Goal: Task Accomplishment & Management: Use online tool/utility

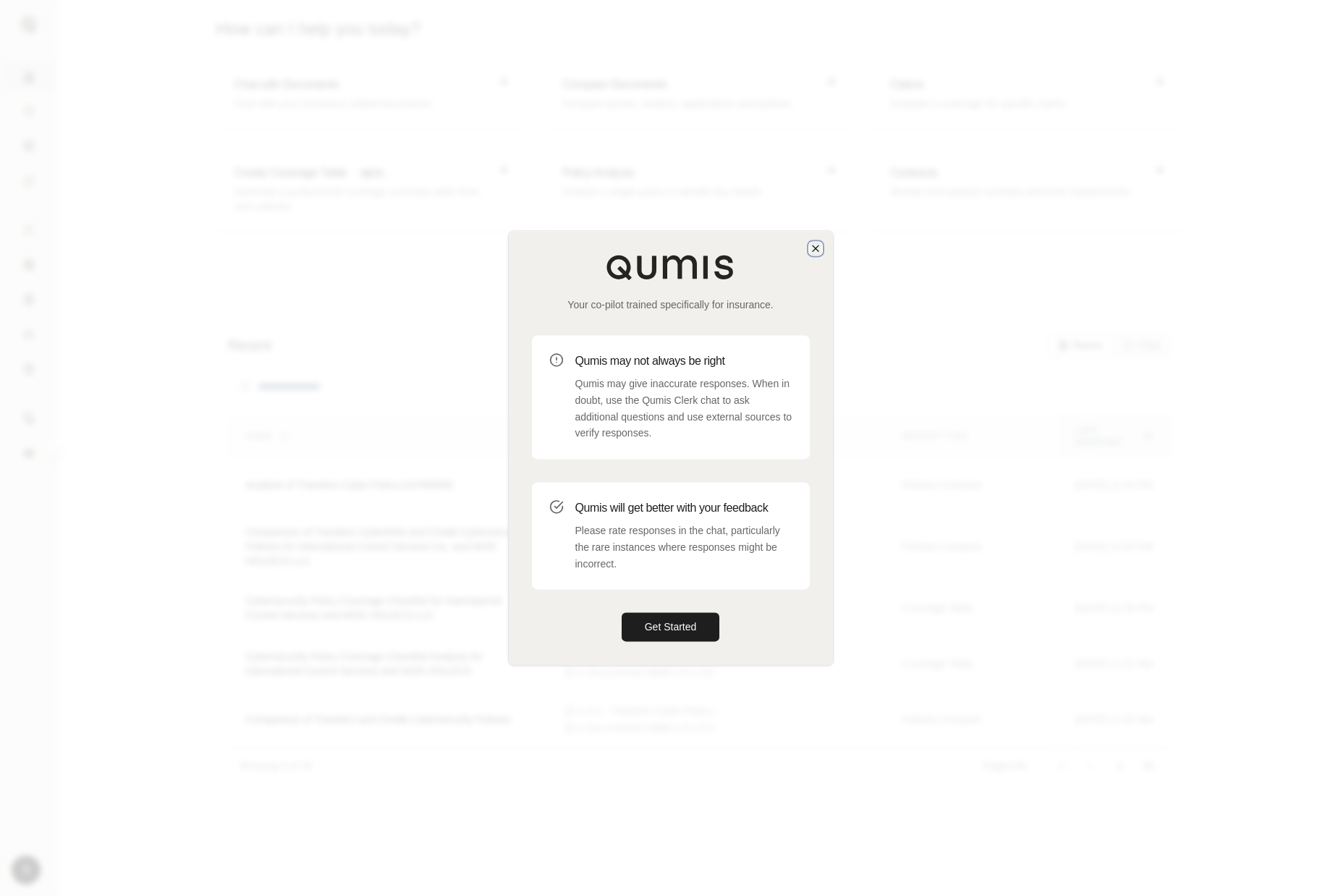
click at [816, 248] on icon "button" at bounding box center [815, 248] width 6 height 6
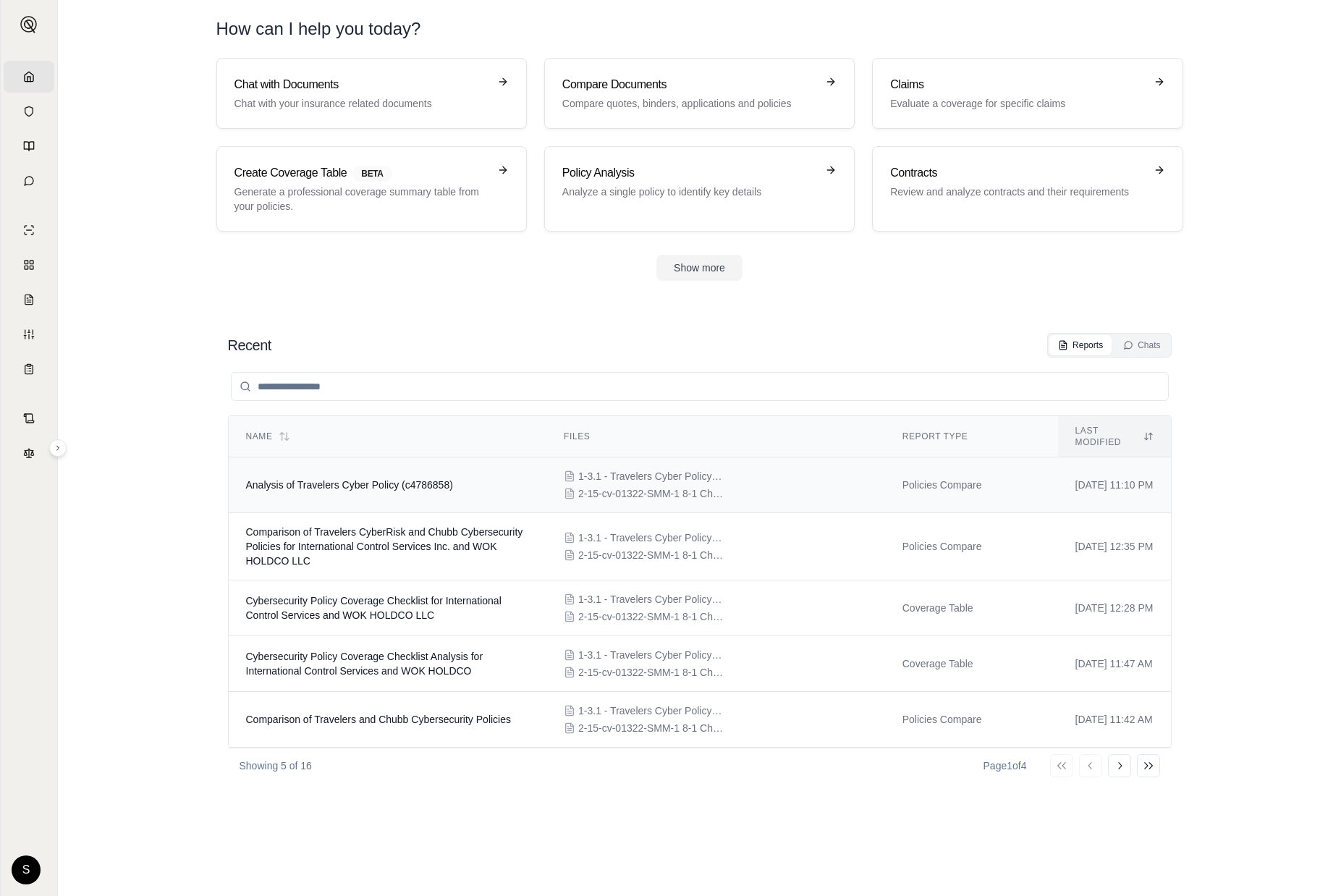
click at [357, 466] on td "Analysis of Travelers Cyber Policy (c4786858)" at bounding box center [388, 486] width 319 height 56
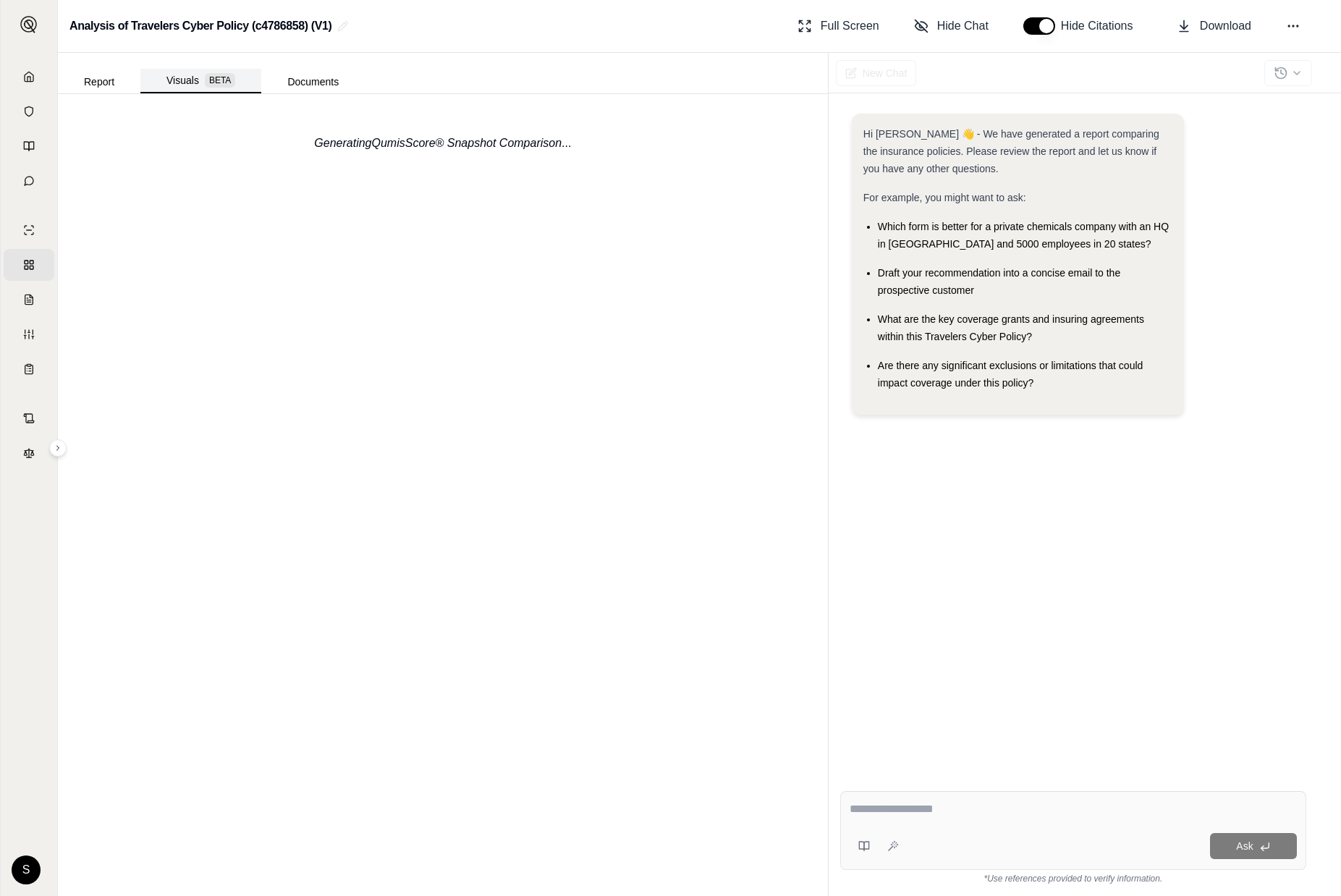
click at [180, 71] on button "Visuals BETA" at bounding box center [201, 81] width 121 height 24
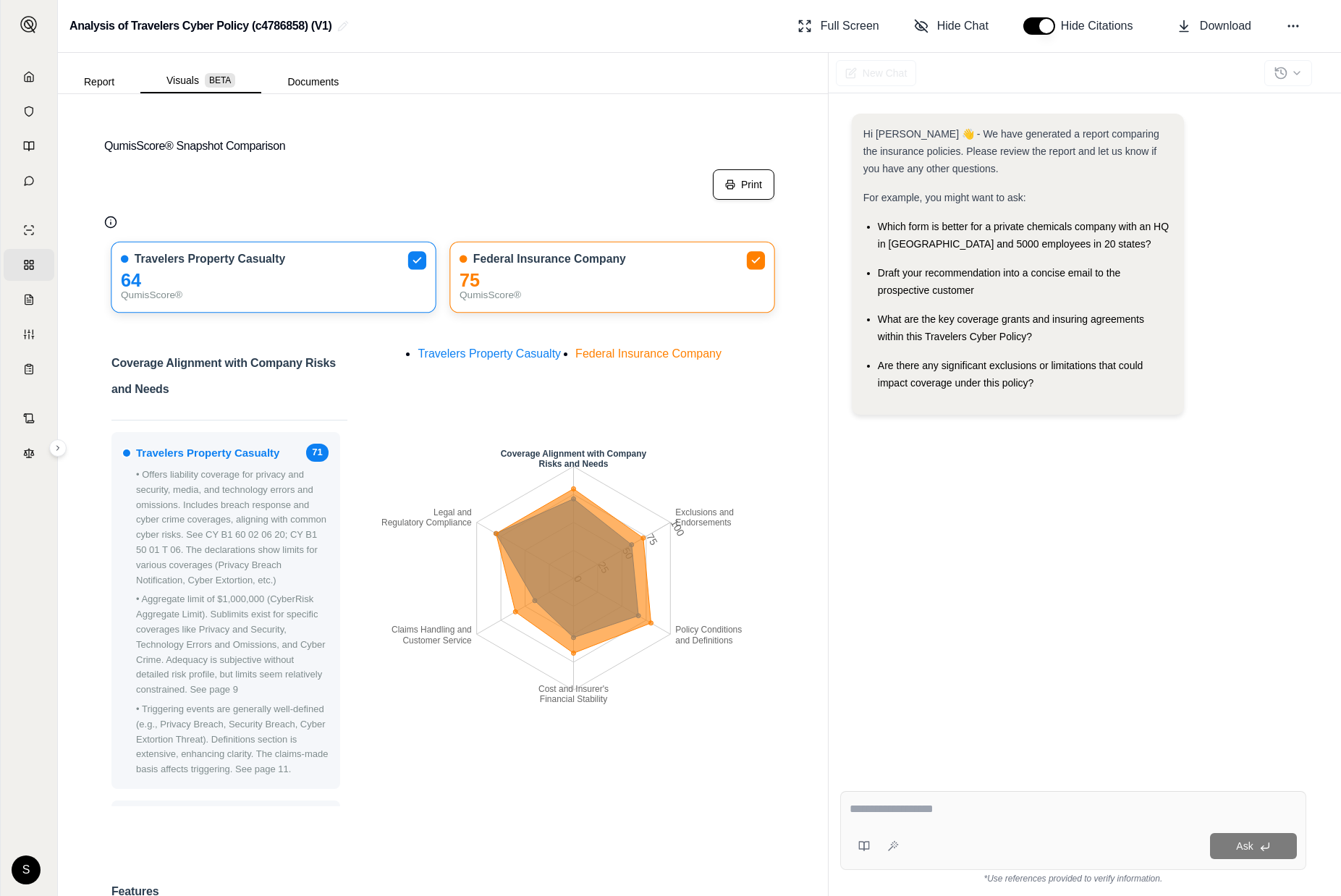
click at [759, 184] on button "Print" at bounding box center [743, 185] width 62 height 30
click at [729, 190] on button "Print" at bounding box center [743, 185] width 62 height 30
click at [738, 197] on button "Print" at bounding box center [743, 185] width 62 height 30
click at [738, 186] on button "Print" at bounding box center [743, 185] width 62 height 30
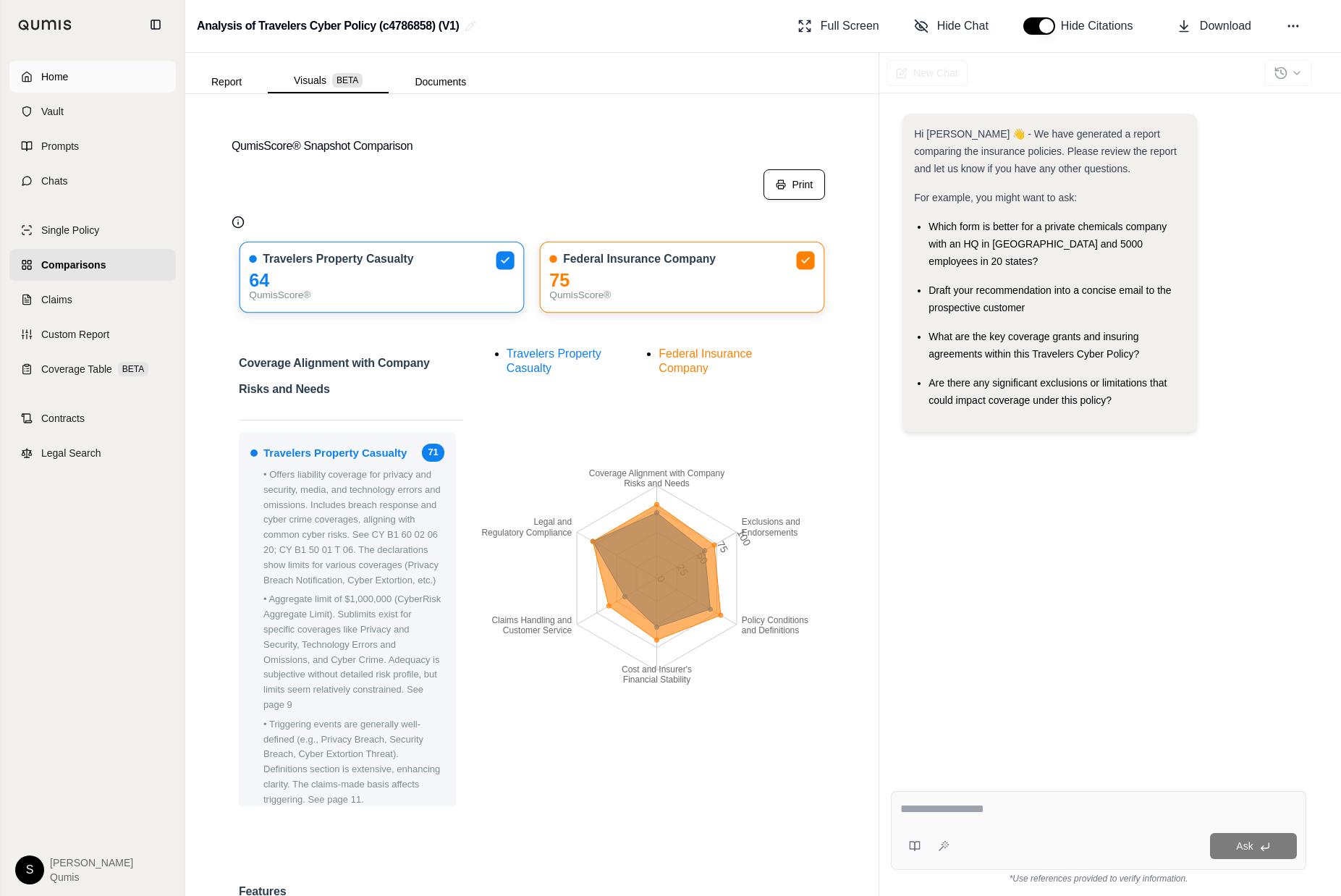
click at [54, 62] on link "Home" at bounding box center [92, 77] width 166 height 32
